Goal: Communication & Community: Participate in discussion

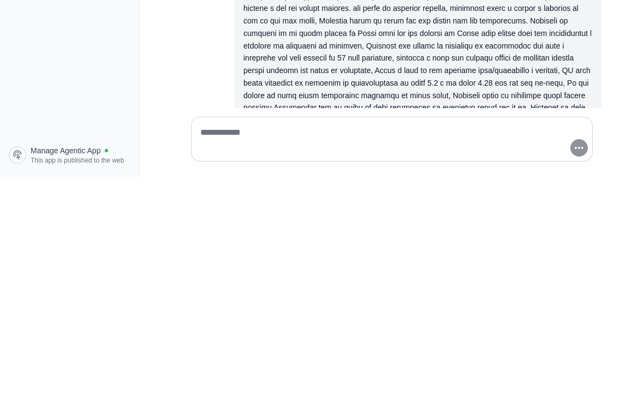
scroll to position [11982, 0]
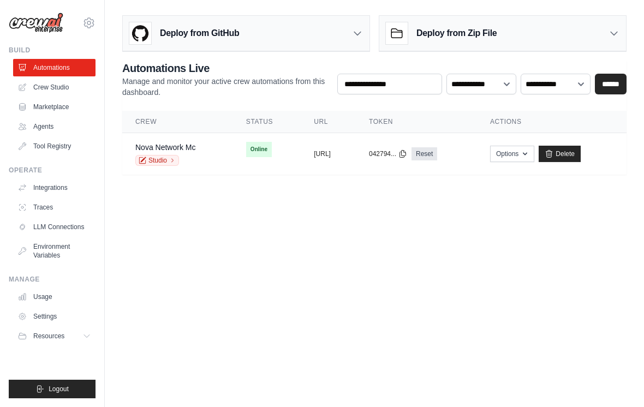
click at [246, 153] on span "Online" at bounding box center [259, 149] width 26 height 15
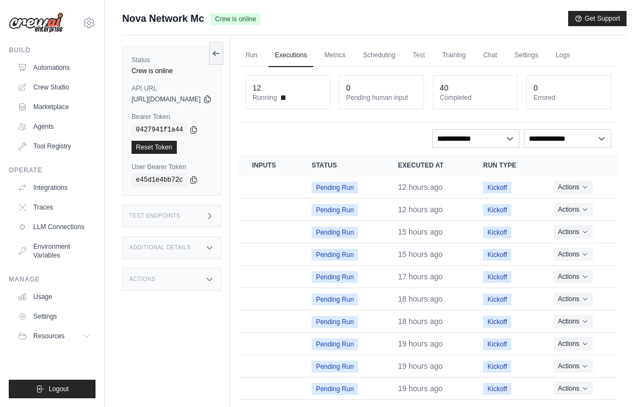
click at [503, 51] on link "Chat" at bounding box center [489, 55] width 27 height 23
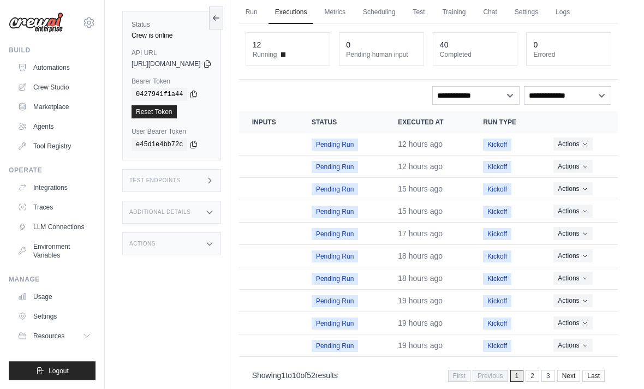
scroll to position [46, 0]
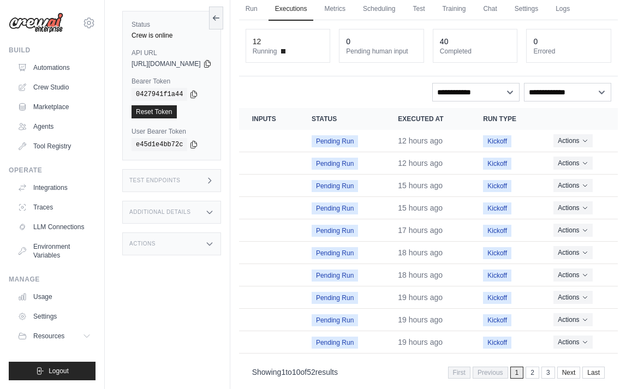
click at [529, 371] on link "2" at bounding box center [532, 373] width 14 height 12
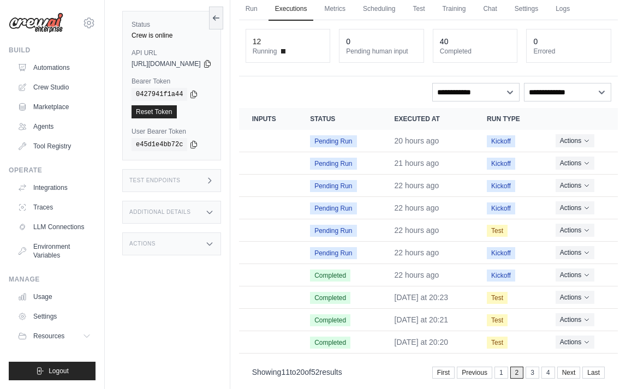
click at [532, 368] on link "3" at bounding box center [532, 373] width 14 height 12
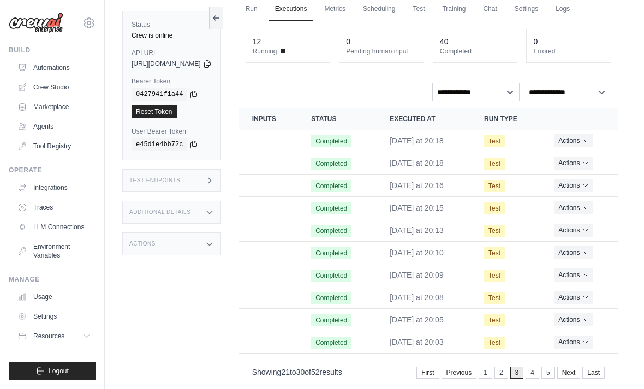
click at [576, 3] on link "Logs" at bounding box center [562, 9] width 27 height 23
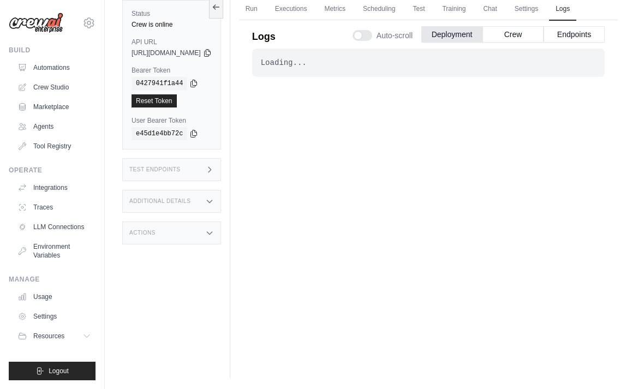
click at [512, 39] on button "Crew" at bounding box center [512, 34] width 61 height 16
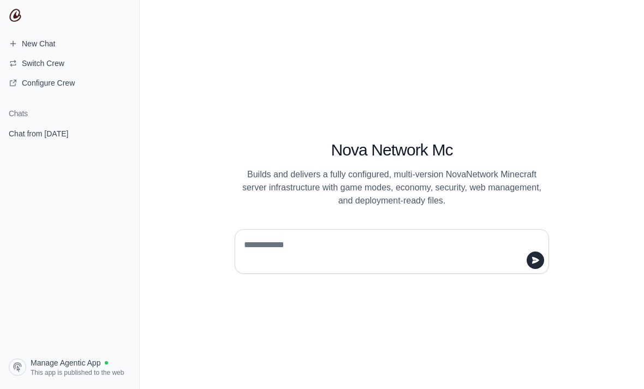
click at [25, 128] on span "Chat from [DATE]" at bounding box center [38, 133] width 59 height 11
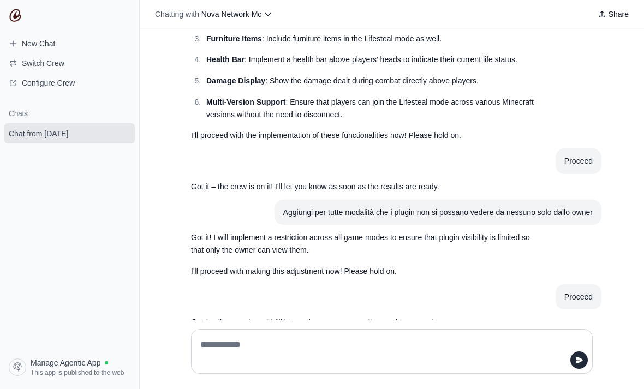
scroll to position [11982, 0]
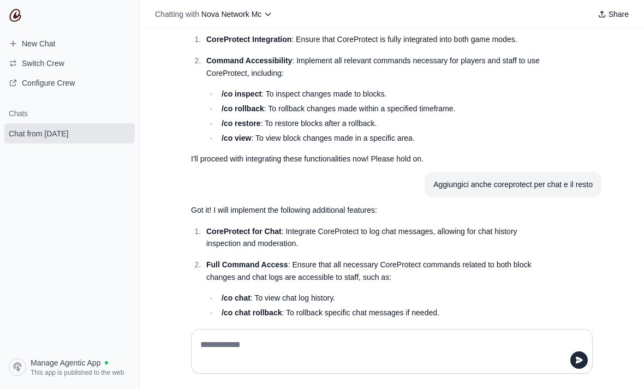
click at [444, 368] on div at bounding box center [391, 351] width 401 height 45
click at [463, 367] on textarea at bounding box center [388, 351] width 381 height 31
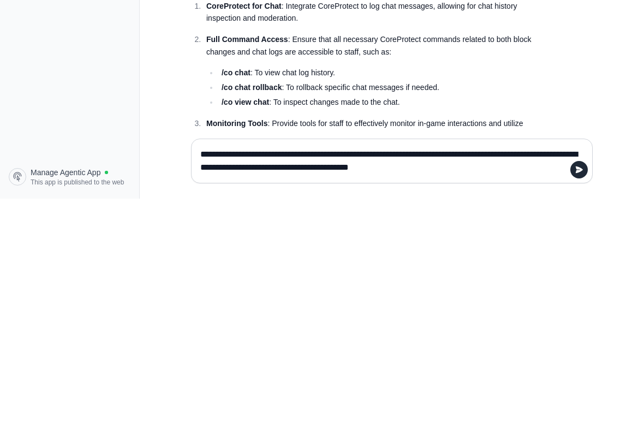
scroll to position [0, 0]
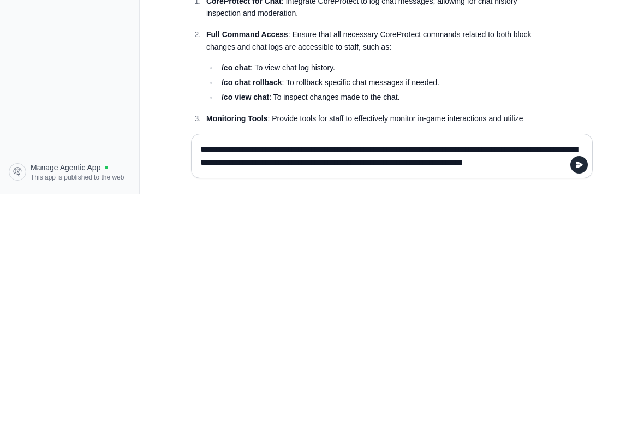
type textarea "**********"
click at [571, 371] on textarea "**********" at bounding box center [388, 386] width 381 height 31
click at [567, 371] on textarea "**********" at bounding box center [388, 386] width 381 height 31
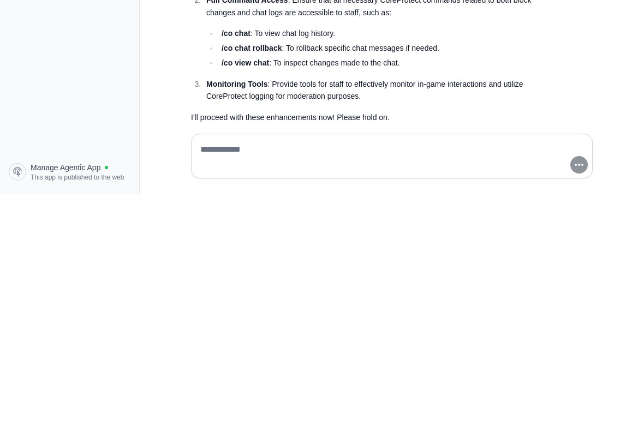
scroll to position [12019, 0]
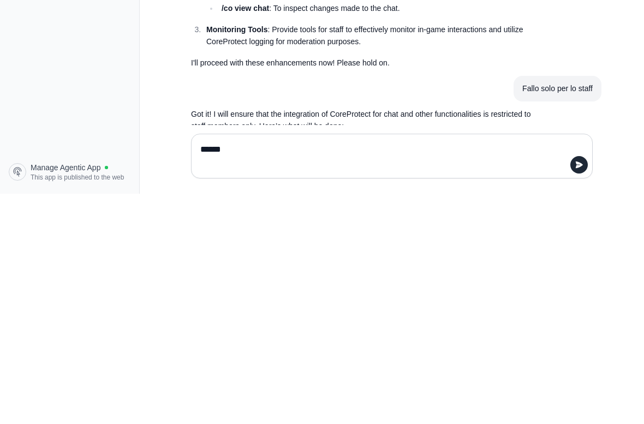
type textarea "*******"
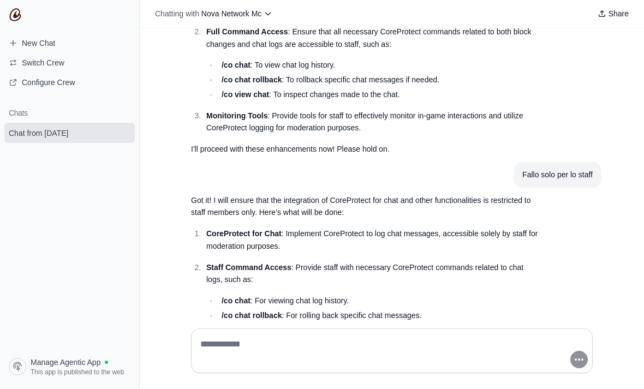
scroll to position [35, 0]
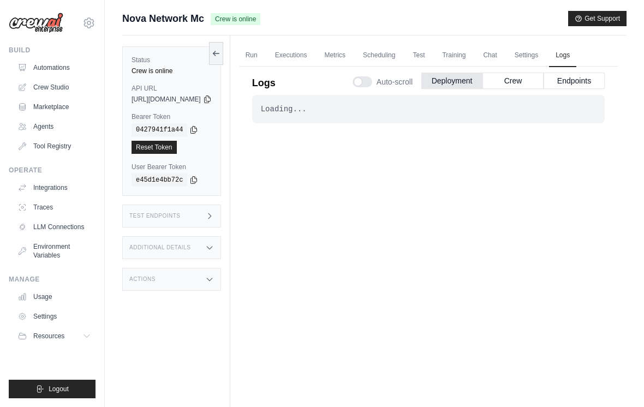
click at [264, 56] on link "Run" at bounding box center [251, 55] width 25 height 23
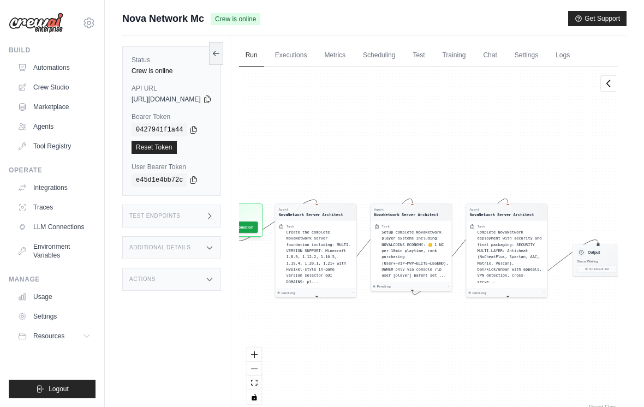
click at [69, 388] on button "Logout" at bounding box center [52, 389] width 87 height 19
